Goal: Transaction & Acquisition: Purchase product/service

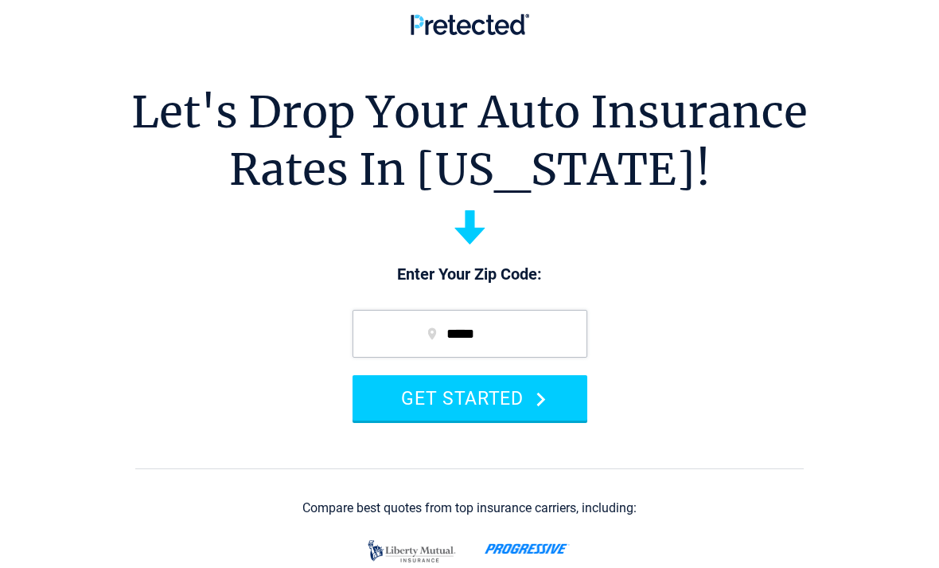
click at [551, 418] on button "GET STARTED" at bounding box center [470, 397] width 235 height 45
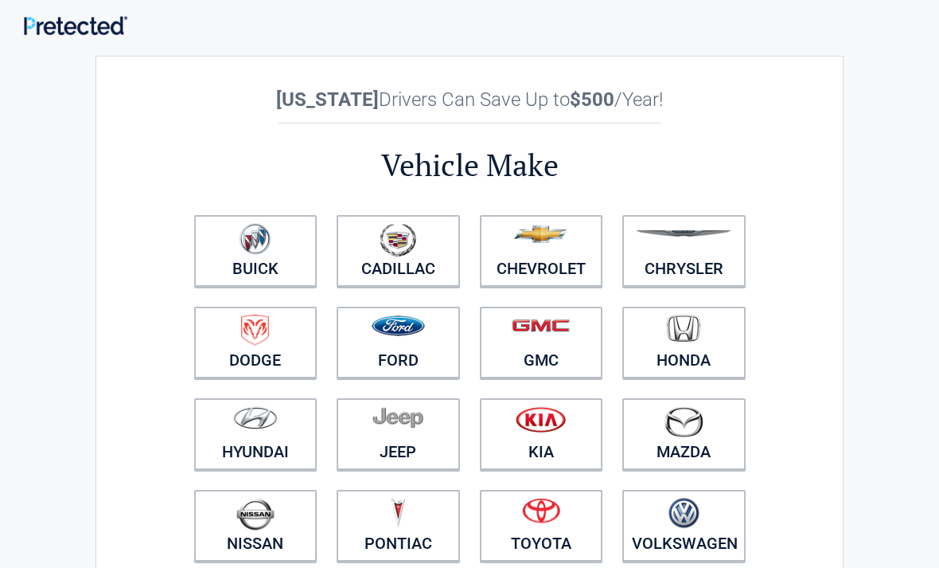
click at [421, 334] on img at bounding box center [398, 325] width 53 height 21
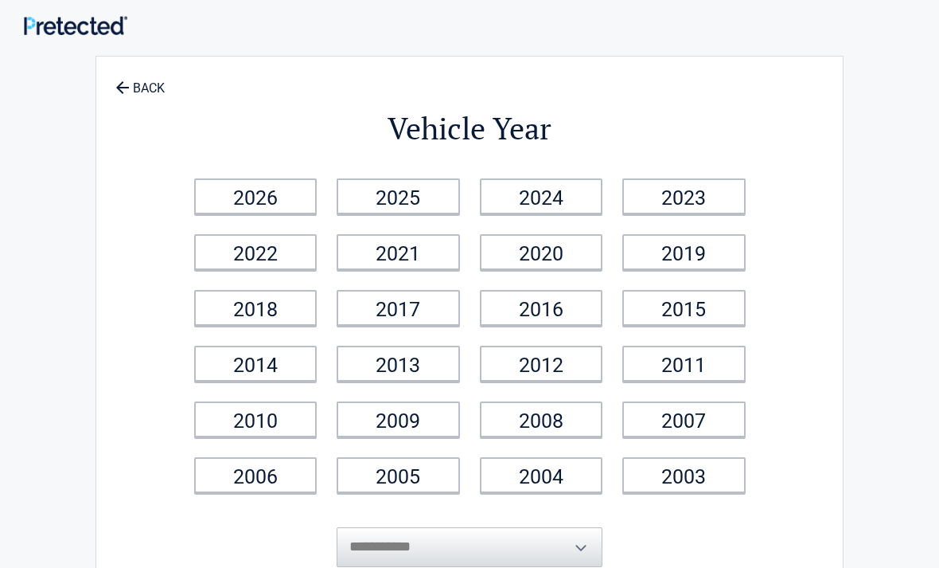
click at [429, 302] on link "2017" at bounding box center [398, 308] width 123 height 36
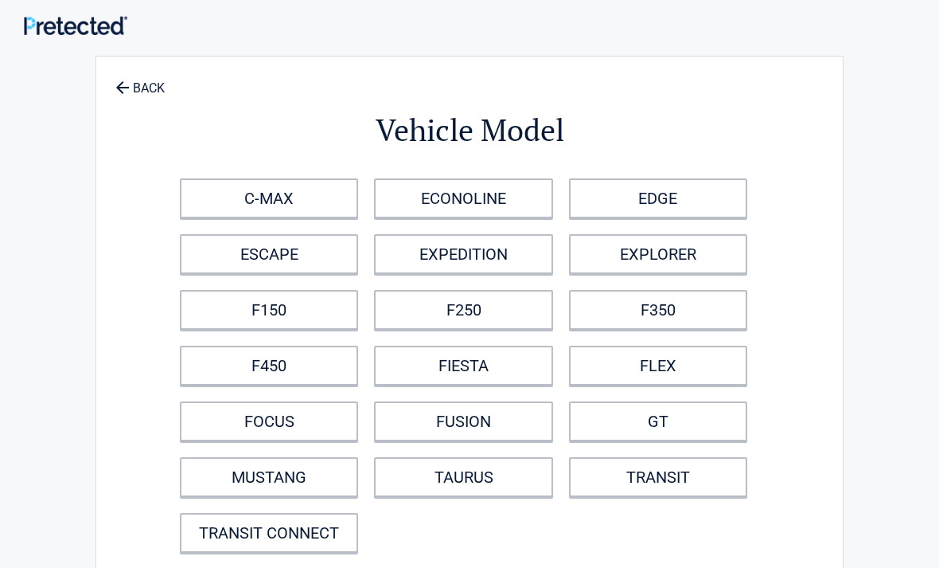
click at [486, 312] on link "F250" at bounding box center [463, 310] width 178 height 40
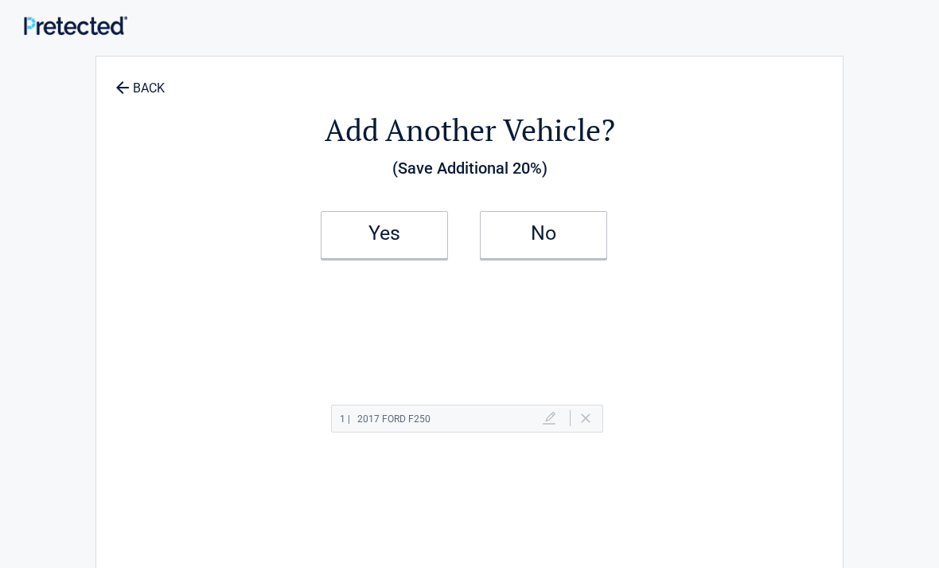
click at [547, 228] on h2 "No" at bounding box center [544, 233] width 94 height 11
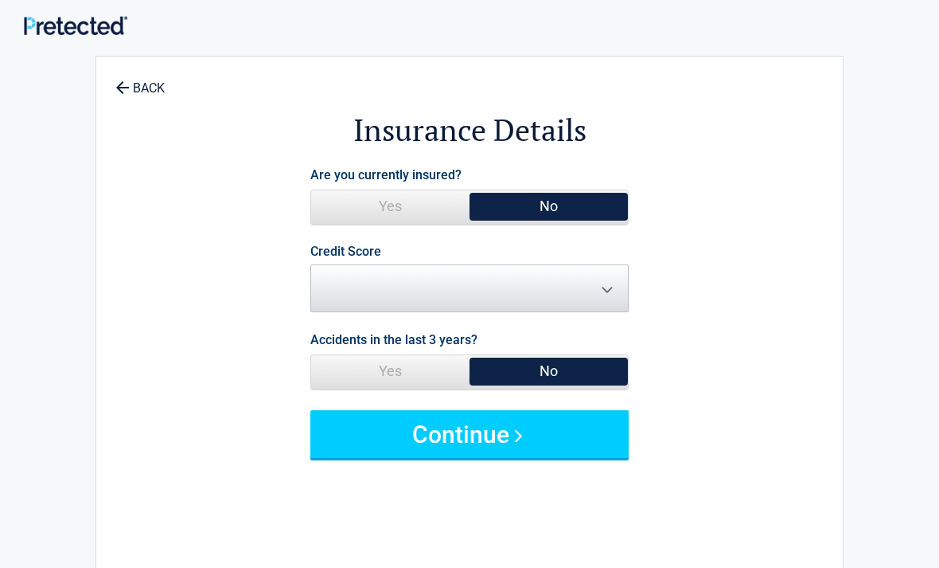
click at [523, 443] on button "Continue" at bounding box center [469, 434] width 318 height 48
click at [615, 286] on select "********* **** ******* ****" at bounding box center [469, 288] width 318 height 48
click at [581, 371] on span "No" at bounding box center [549, 371] width 158 height 32
click at [571, 375] on span "No" at bounding box center [549, 371] width 158 height 32
click at [576, 367] on span "No" at bounding box center [549, 371] width 158 height 32
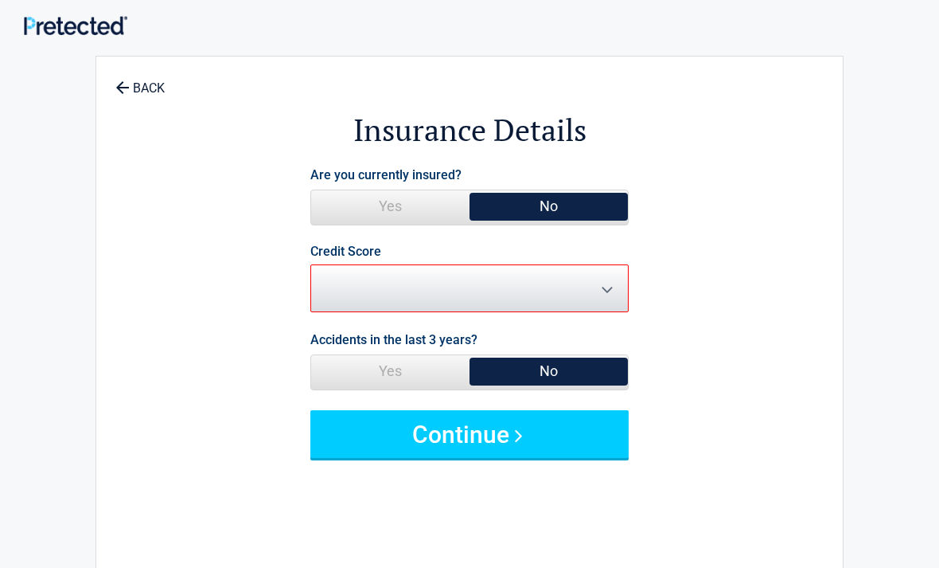
click at [587, 198] on span "No" at bounding box center [549, 206] width 158 height 32
